Goal: Task Accomplishment & Management: Manage account settings

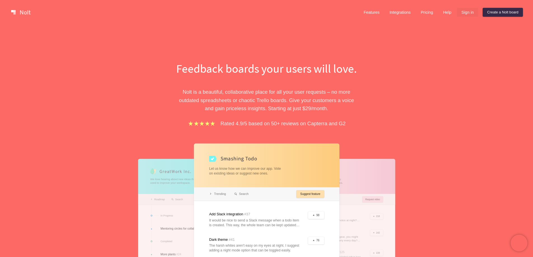
click at [469, 11] on link "Sign in" at bounding box center [467, 12] width 21 height 9
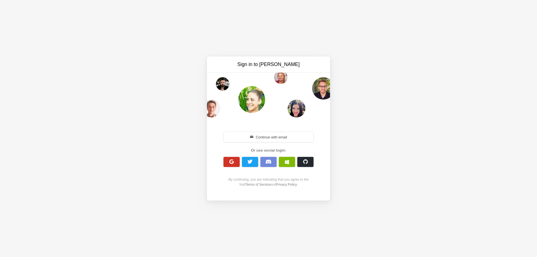
click at [232, 164] on span "button" at bounding box center [231, 161] width 5 height 5
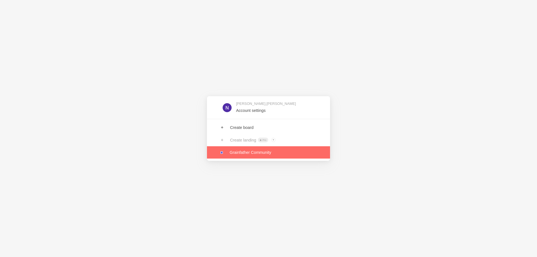
click at [266, 154] on link at bounding box center [268, 152] width 123 height 12
